Goal: Navigation & Orientation: Find specific page/section

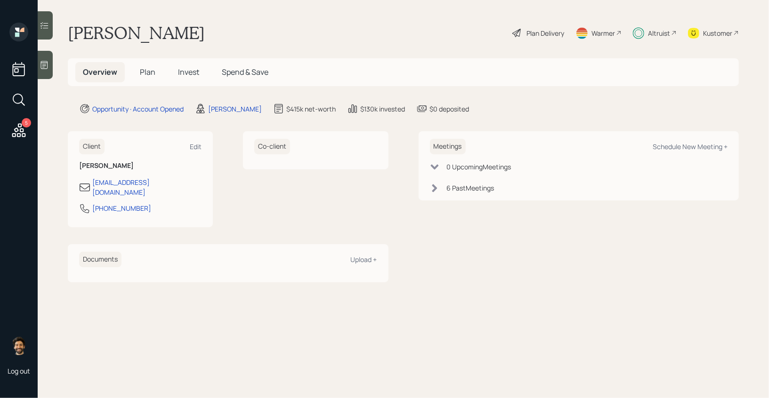
click at [664, 33] on div "Altruist" at bounding box center [659, 33] width 22 height 10
click at [657, 36] on div "Altruist" at bounding box center [659, 33] width 22 height 10
click at [150, 71] on span "Plan" at bounding box center [148, 72] width 16 height 10
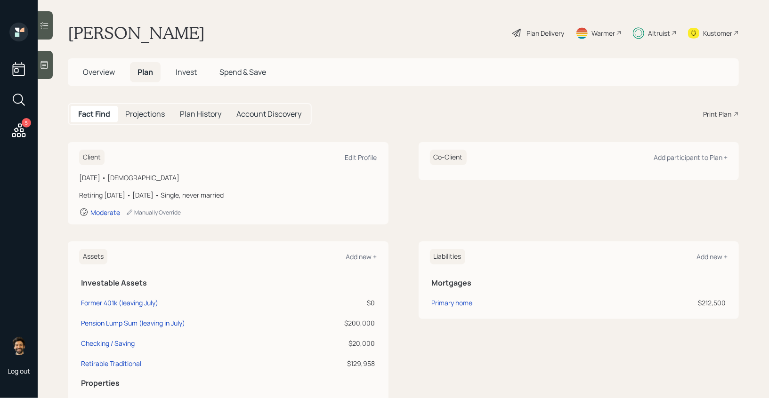
click at [192, 73] on span "Invest" at bounding box center [186, 72] width 21 height 10
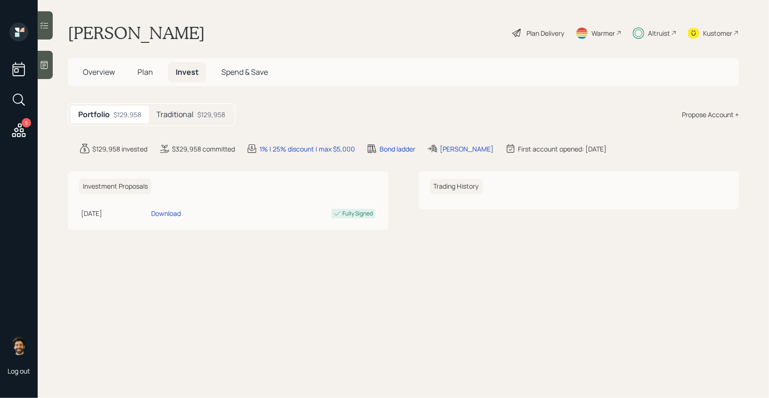
click at [177, 119] on h5 "Traditional" at bounding box center [174, 114] width 37 height 9
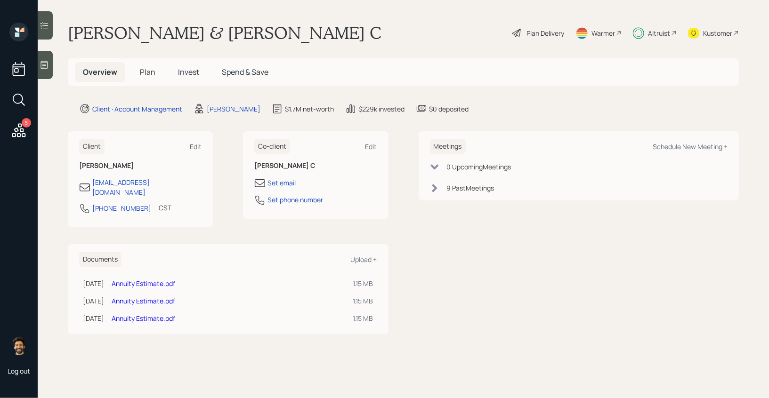
click at [653, 23] on div "Altruist" at bounding box center [655, 33] width 44 height 21
